Goal: Task Accomplishment & Management: Use online tool/utility

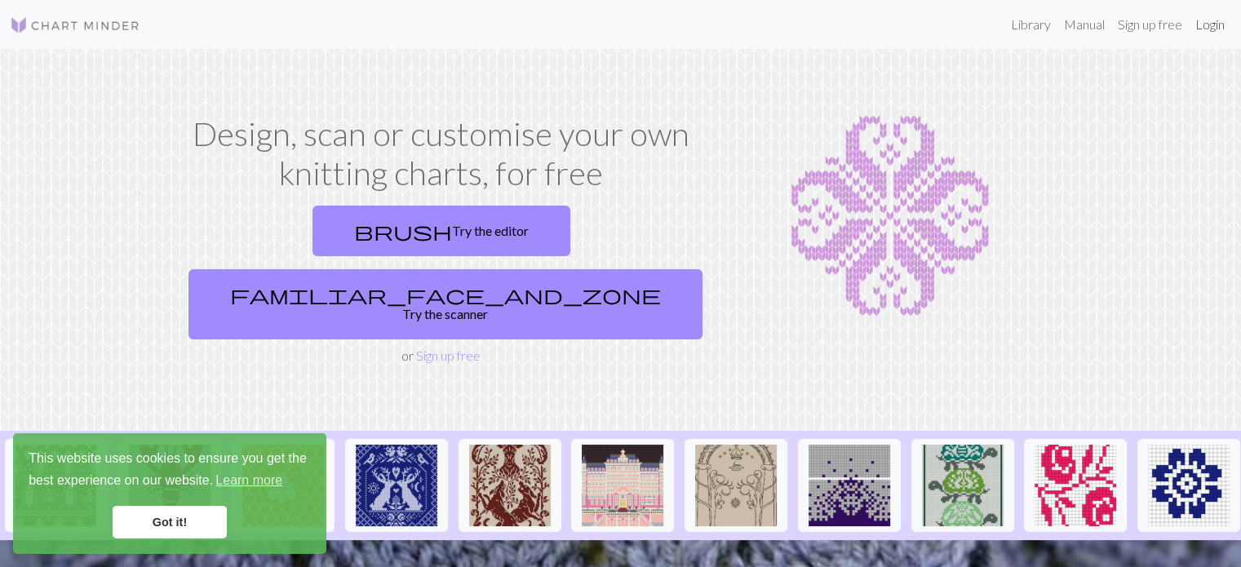
click at [1201, 22] on link "Login" at bounding box center [1209, 24] width 42 height 33
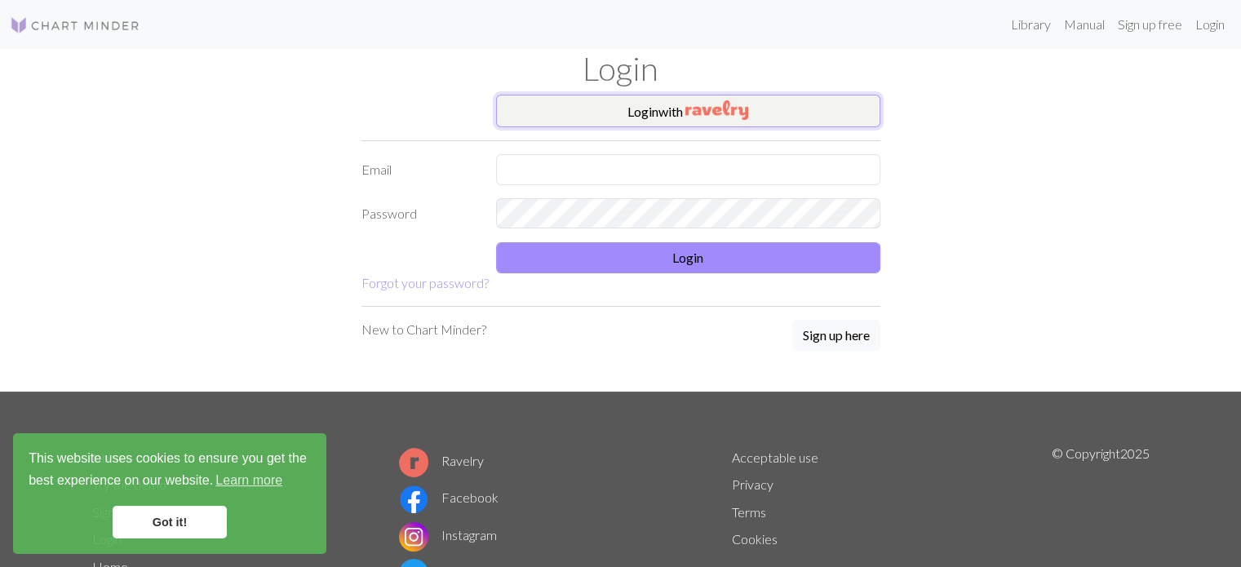
click at [641, 109] on button "Login with" at bounding box center [688, 111] width 384 height 33
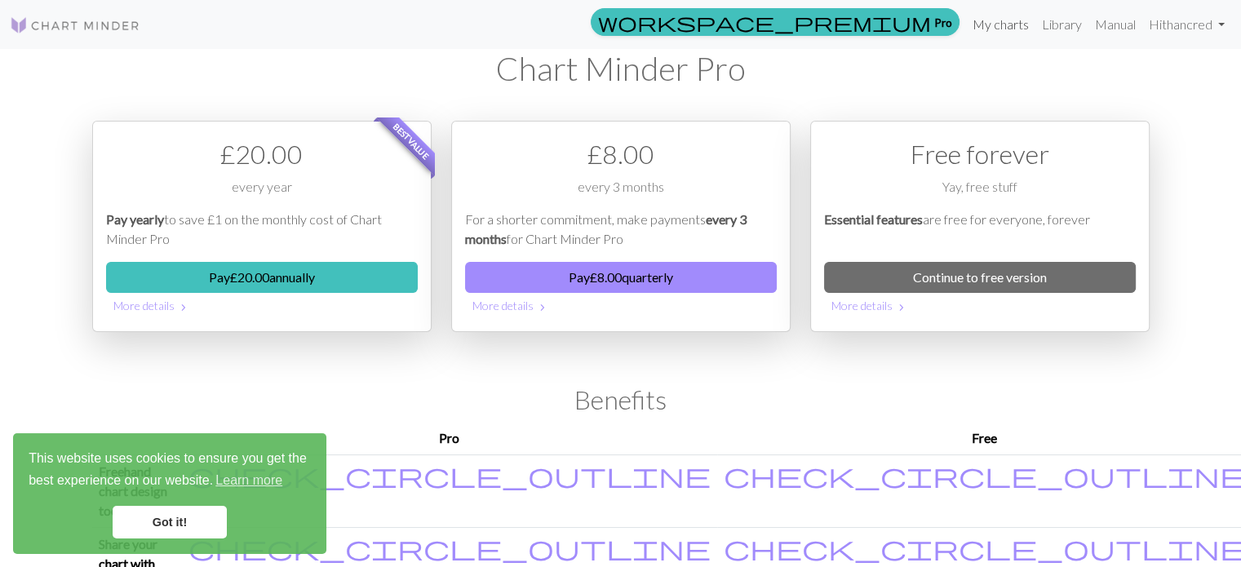
click at [1005, 20] on link "My charts" at bounding box center [1000, 24] width 69 height 33
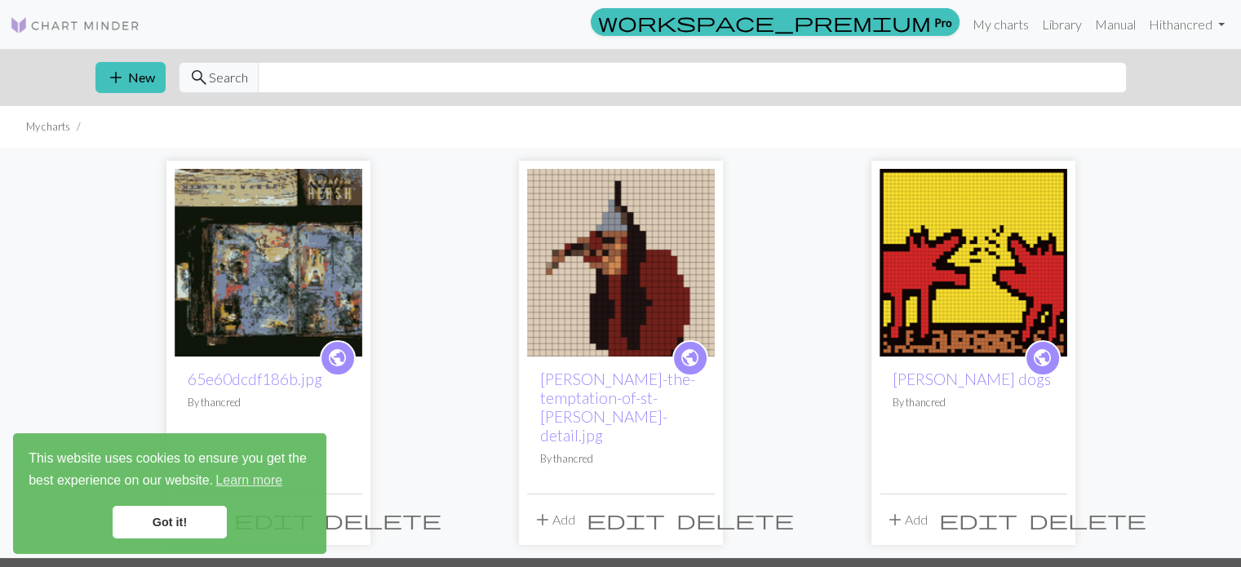
click at [20, 206] on div "public 65e60dcdf186b.jpg By thancred add Add edit delete public [PERSON_NAME]-t…" at bounding box center [620, 352] width 1241 height 409
click at [343, 272] on img at bounding box center [269, 263] width 188 height 188
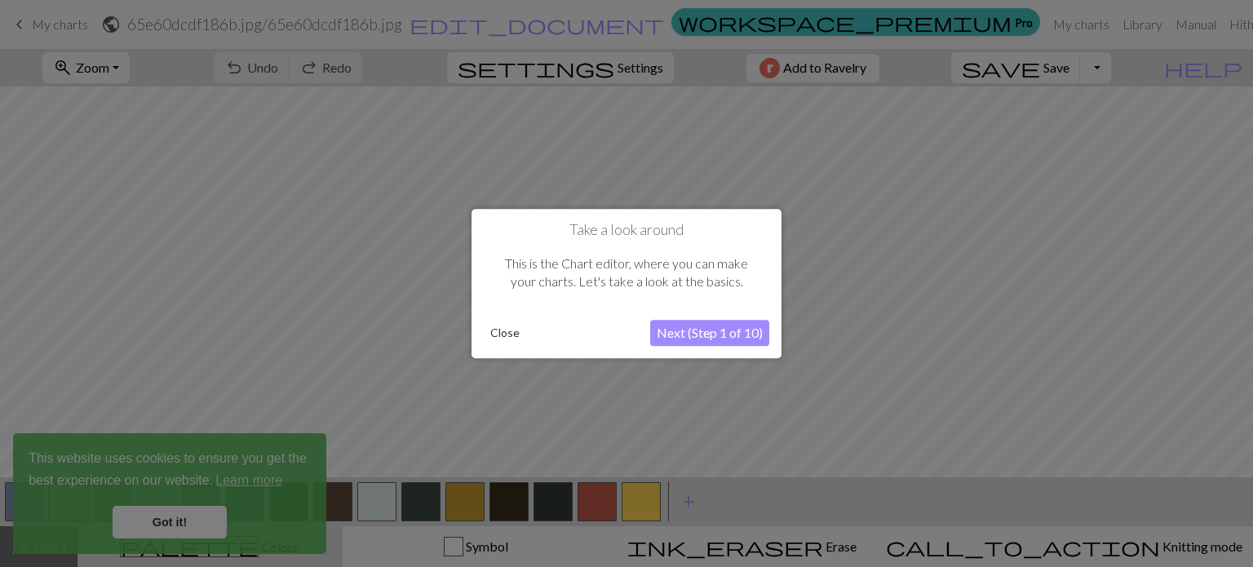
click at [505, 325] on button "Close" at bounding box center [505, 333] width 42 height 24
